Goal: Task Accomplishment & Management: Use online tool/utility

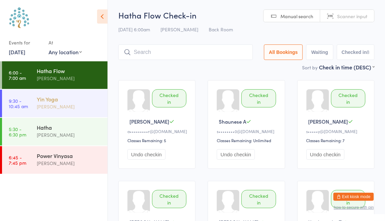
click at [61, 107] on div "[PERSON_NAME]" at bounding box center [69, 107] width 65 height 8
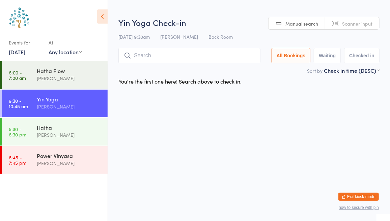
click at [371, 25] on span "Scanner input" at bounding box center [357, 23] width 30 height 7
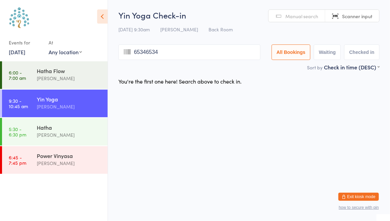
type input "65346534"
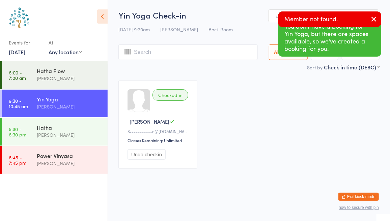
click at [371, 20] on icon "button" at bounding box center [374, 19] width 8 height 8
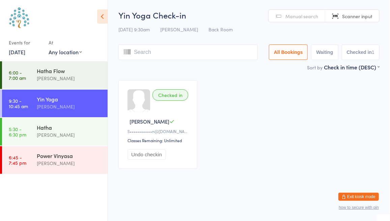
click at [211, 49] on input "search" at bounding box center [187, 53] width 139 height 16
type input "[PERSON_NAME]"
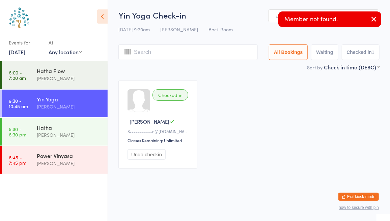
type input "p"
click at [373, 17] on icon "button" at bounding box center [374, 19] width 8 height 8
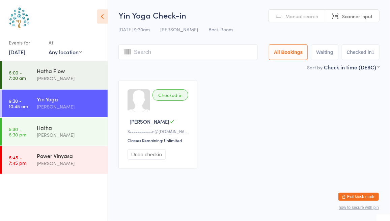
click at [291, 17] on span "Manual search" at bounding box center [301, 16] width 33 height 7
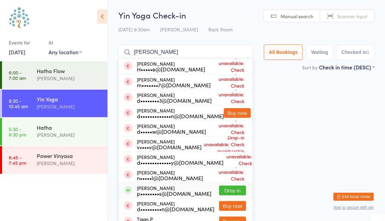
type input "[PERSON_NAME]"
click at [238, 193] on button "Drop in" at bounding box center [232, 191] width 27 height 10
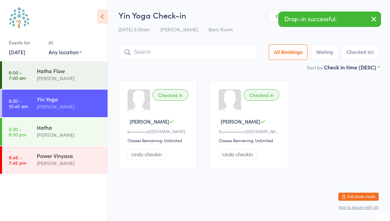
click at [373, 17] on icon "button" at bounding box center [374, 19] width 8 height 8
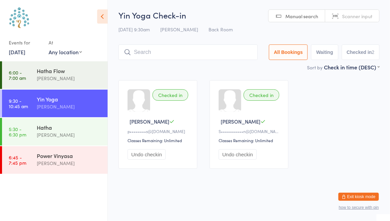
click at [366, 18] on span "Scanner input" at bounding box center [357, 16] width 30 height 7
click at [300, 17] on span "Manual search" at bounding box center [301, 16] width 33 height 7
type input "[PERSON_NAME]"
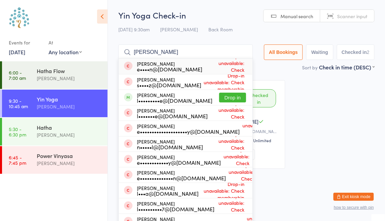
click at [242, 53] on input "[PERSON_NAME]" at bounding box center [185, 53] width 135 height 16
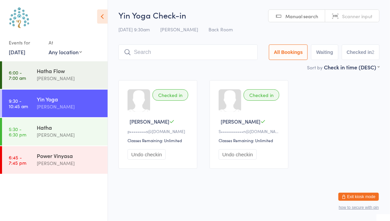
click at [349, 16] on span "Scanner input" at bounding box center [357, 16] width 30 height 7
click at [309, 16] on span "Manual search" at bounding box center [301, 16] width 33 height 7
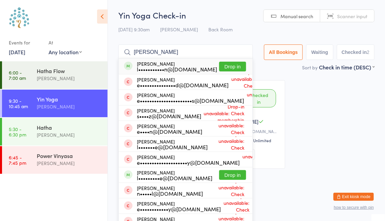
type input "[PERSON_NAME]"
click at [242, 65] on button "Drop in" at bounding box center [232, 67] width 27 height 10
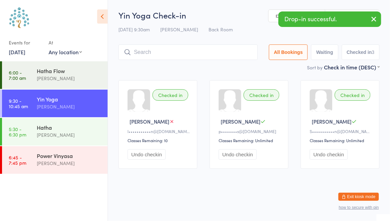
click at [371, 19] on icon "button" at bounding box center [374, 19] width 8 height 8
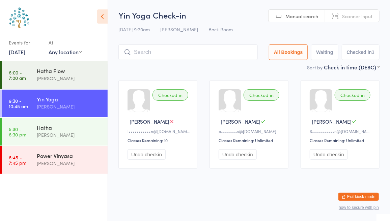
click at [373, 18] on link "Scanner input" at bounding box center [352, 16] width 54 height 13
type input "7022"
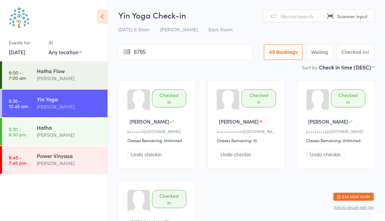
type input "8765"
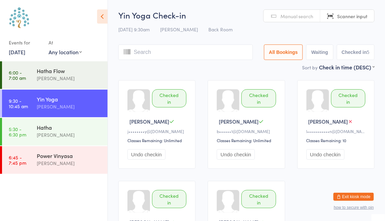
click at [291, 19] on span "Manual search" at bounding box center [297, 16] width 33 height 7
type input "[PERSON_NAME]"
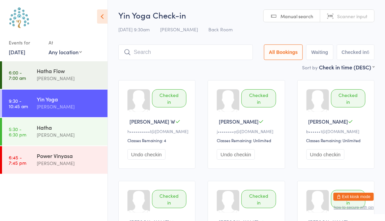
click at [167, 95] on div "Checked in" at bounding box center [169, 98] width 34 height 18
click at [168, 96] on div "Checked in" at bounding box center [169, 98] width 34 height 18
click at [167, 93] on div "Checked in" at bounding box center [169, 98] width 34 height 18
drag, startPoint x: 172, startPoint y: 96, endPoint x: 165, endPoint y: 97, distance: 6.9
drag, startPoint x: 165, startPoint y: 97, endPoint x: 123, endPoint y: 72, distance: 49.5
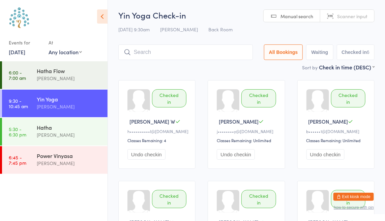
click at [123, 72] on main "Yin Yoga Check-in [DATE] 9:30am [PERSON_NAME] Back Room Manual search Scanner i…" at bounding box center [246, 142] width 256 height 266
click at [350, 17] on span "Scanner input" at bounding box center [352, 16] width 30 height 7
type input "7616"
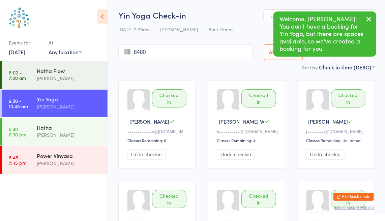
type input "8480"
type input "GL254232A"
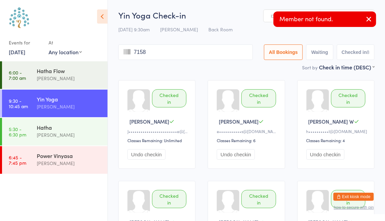
type input "7158"
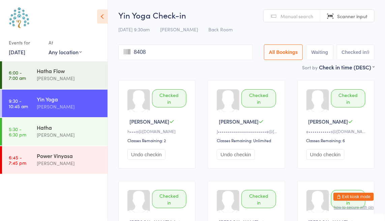
type input "8408"
type input "7716"
type input "8121"
type input "7370"
type input "8163"
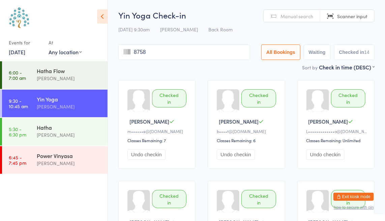
type input "8758"
click at [300, 17] on span "Manual search" at bounding box center [297, 16] width 33 height 7
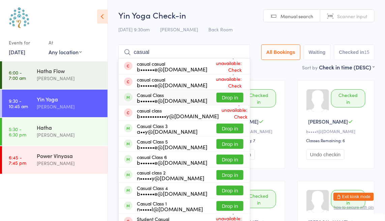
type input "casual"
click at [230, 99] on button "Drop in" at bounding box center [230, 98] width 27 height 10
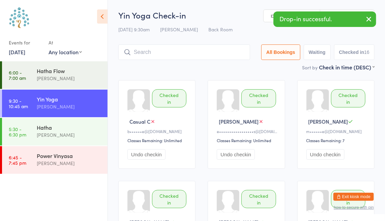
click at [369, 17] on icon "button" at bounding box center [369, 19] width 8 height 8
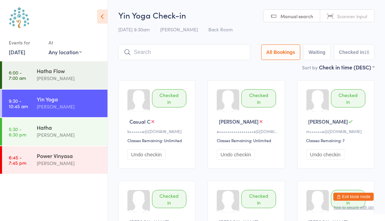
click at [367, 17] on span "Scanner input" at bounding box center [352, 16] width 30 height 7
